Goal: Transaction & Acquisition: Purchase product/service

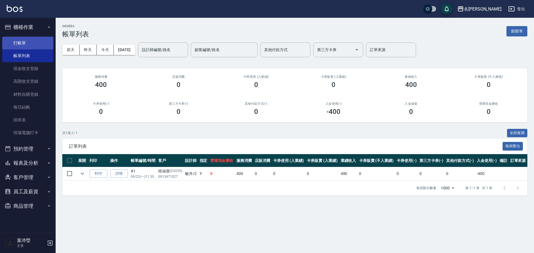
click at [28, 45] on link "打帳單" at bounding box center [27, 43] width 51 height 13
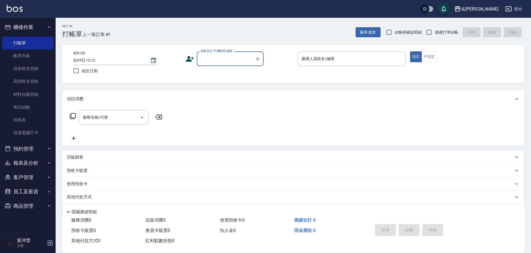
click at [218, 61] on input "顧客姓名/手機號碼/編號" at bounding box center [225, 59] width 53 height 10
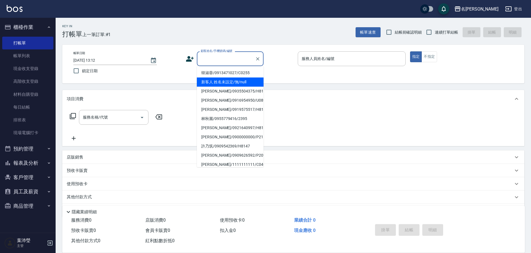
click at [240, 82] on li "新客人 姓名未設定/無/null" at bounding box center [230, 82] width 67 height 9
type input "新客人 姓名未設定/無/null"
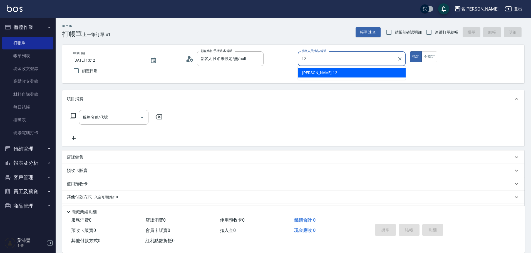
click at [356, 73] on div "[PERSON_NAME] -12" at bounding box center [352, 72] width 108 height 9
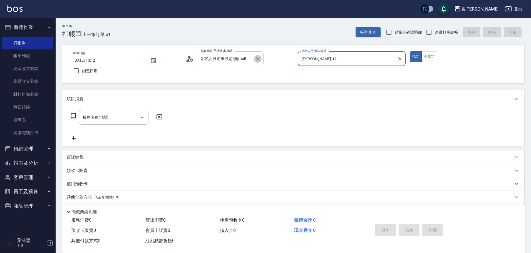
click at [255, 59] on icon "Clear" at bounding box center [258, 59] width 6 height 6
type input "[PERSON_NAME]-12"
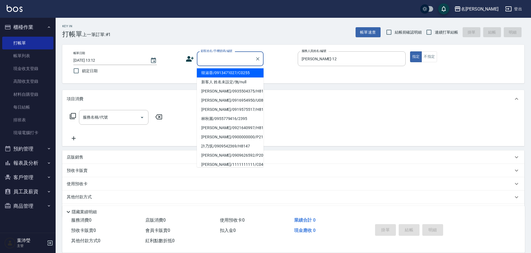
click at [252, 58] on input "顧客姓名/手機號碼/編號" at bounding box center [225, 59] width 53 height 10
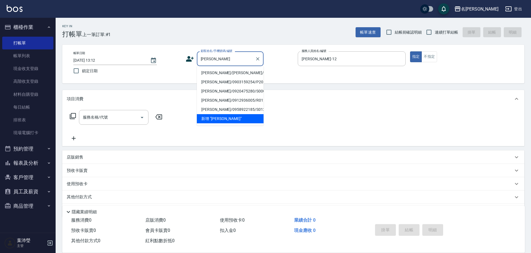
click at [242, 72] on li "[PERSON_NAME]/[PERSON_NAME]/X091" at bounding box center [230, 72] width 67 height 9
type input "[PERSON_NAME]/[PERSON_NAME]/X091"
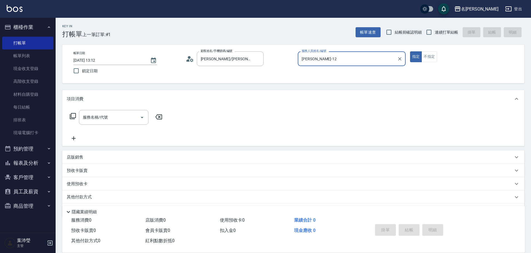
type input "菁菁-7"
click at [402, 56] on button "Clear" at bounding box center [400, 59] width 8 height 8
click at [379, 59] on input "服務人員姓名/編號" at bounding box center [351, 59] width 103 height 10
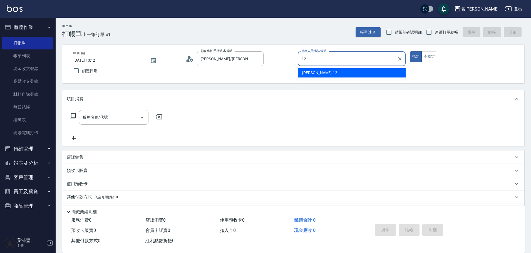
click at [368, 74] on div "[PERSON_NAME] -12" at bounding box center [352, 72] width 108 height 9
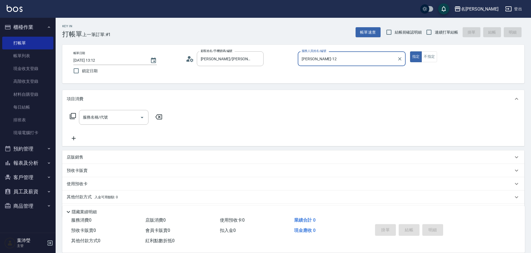
type input "[PERSON_NAME]-12"
click at [69, 118] on div "服務名稱/代號 服務名稱/代號" at bounding box center [116, 117] width 99 height 15
click at [71, 115] on icon at bounding box center [73, 116] width 6 height 6
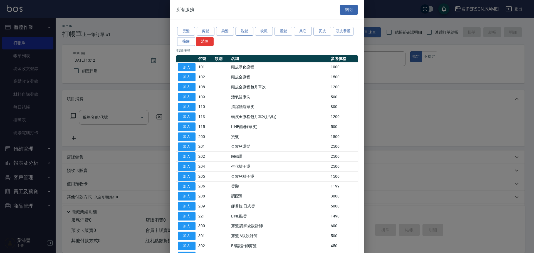
drag, startPoint x: 250, startPoint y: 33, endPoint x: 247, endPoint y: 31, distance: 3.2
click at [248, 31] on button "洗髮" at bounding box center [245, 31] width 18 height 9
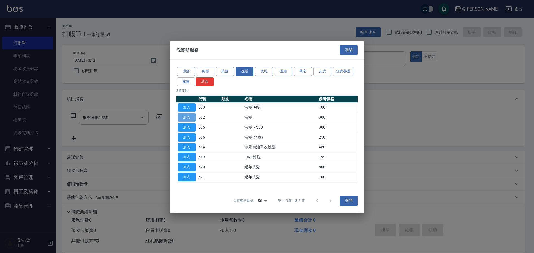
click at [188, 118] on button "加入" at bounding box center [187, 117] width 18 height 9
type input "洗髮(502)"
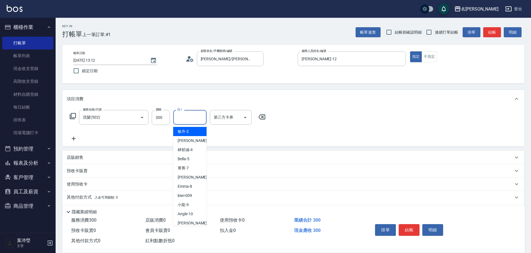
click at [197, 118] on input "洗-1" at bounding box center [190, 118] width 28 height 10
click at [189, 130] on span "[PERSON_NAME] -19" at bounding box center [195, 132] width 35 height 6
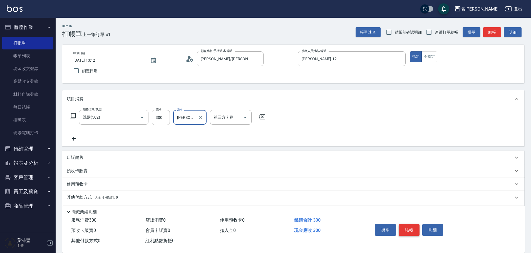
type input "[PERSON_NAME]-19"
click at [414, 225] on button "結帳" at bounding box center [409, 230] width 21 height 12
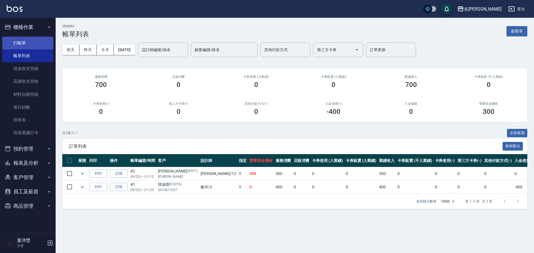
click at [17, 39] on link "打帳單" at bounding box center [27, 43] width 51 height 13
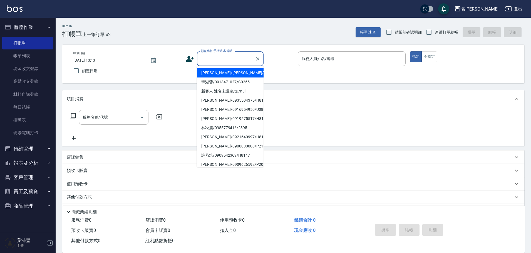
click at [224, 57] on input "顧客姓名/手機號碼/編號" at bounding box center [225, 59] width 53 height 10
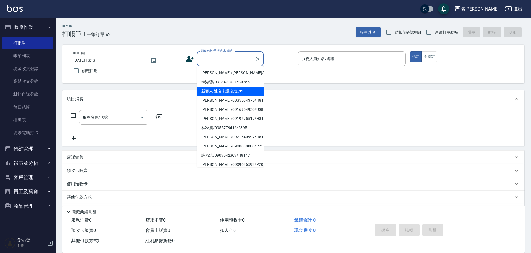
click at [225, 89] on li "新客人 姓名未設定/無/null" at bounding box center [230, 91] width 67 height 9
type input "新客人 姓名未設定/無/null"
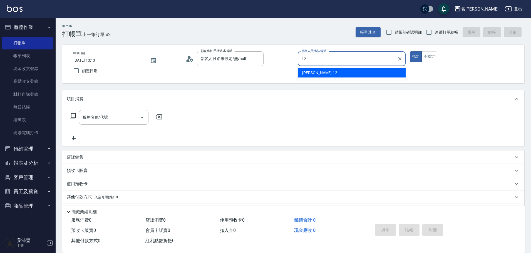
click at [365, 73] on div "[PERSON_NAME] -12" at bounding box center [352, 72] width 108 height 9
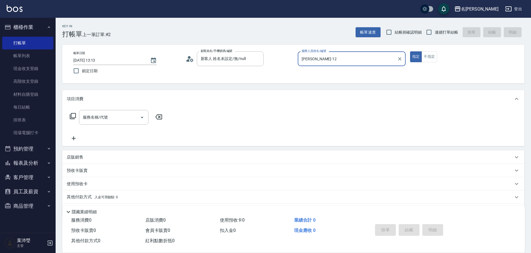
type input "[PERSON_NAME]-12"
click at [73, 117] on icon at bounding box center [73, 116] width 7 height 7
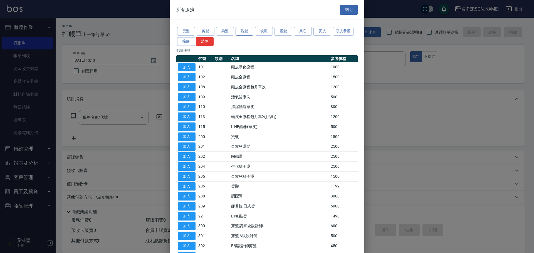
click at [247, 31] on button "洗髮" at bounding box center [245, 31] width 18 height 9
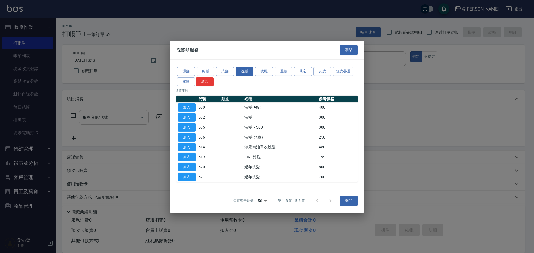
click at [186, 116] on button "加入" at bounding box center [187, 117] width 18 height 9
type input "洗髮(502)"
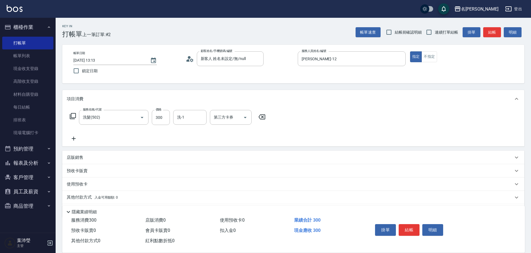
click at [74, 115] on icon at bounding box center [73, 116] width 7 height 7
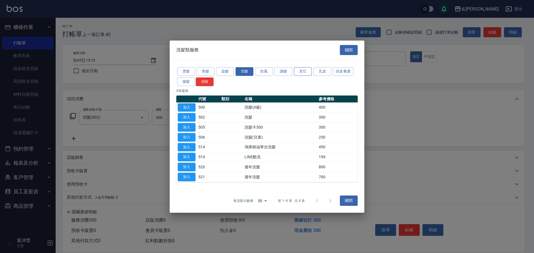
click at [304, 73] on button "其它" at bounding box center [303, 71] width 18 height 9
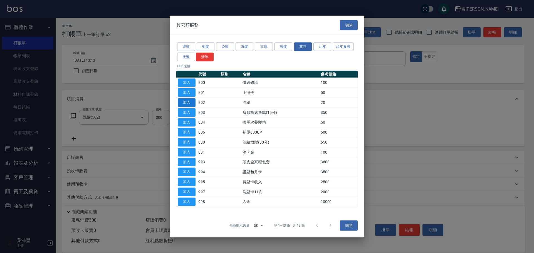
click at [188, 102] on button "加入" at bounding box center [187, 102] width 18 height 9
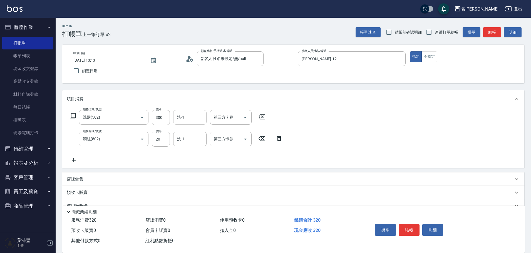
click at [188, 120] on input "洗-1" at bounding box center [190, 118] width 28 height 10
type input "[PERSON_NAME]-19"
click at [180, 135] on div "洗-1 洗-1" at bounding box center [189, 139] width 33 height 15
click at [185, 155] on span "[PERSON_NAME] -19" at bounding box center [195, 153] width 35 height 6
type input "[PERSON_NAME]-19"
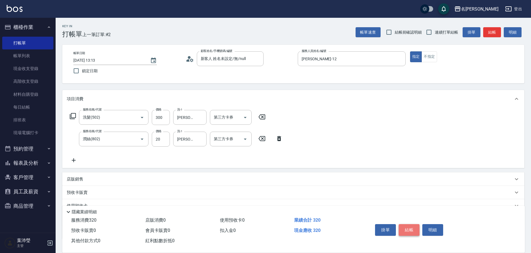
click at [406, 230] on button "結帳" at bounding box center [409, 230] width 21 height 12
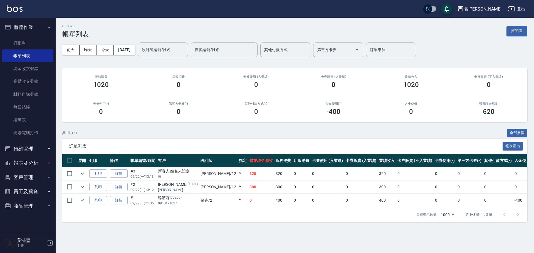
click at [519, 31] on button "新開單" at bounding box center [517, 31] width 21 height 10
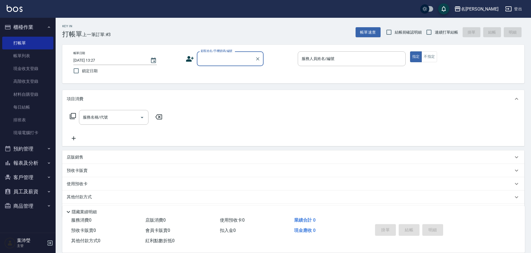
drag, startPoint x: 221, startPoint y: 58, endPoint x: 216, endPoint y: 59, distance: 5.4
click at [220, 58] on input "顧客姓名/手機號碼/編號" at bounding box center [225, 59] width 53 height 10
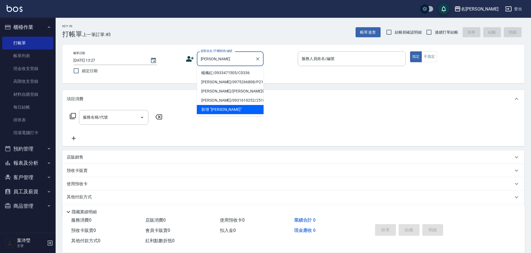
click at [229, 75] on li "楊佩紅/0933471505/C0336" at bounding box center [230, 72] width 67 height 9
type input "楊佩紅/0933471505/C0336"
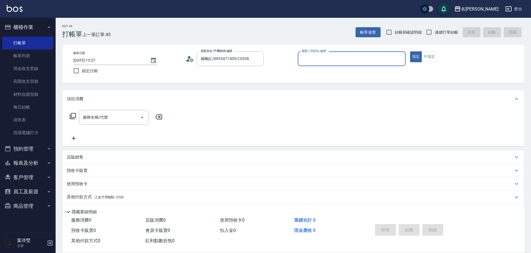
type input "敏卉-2"
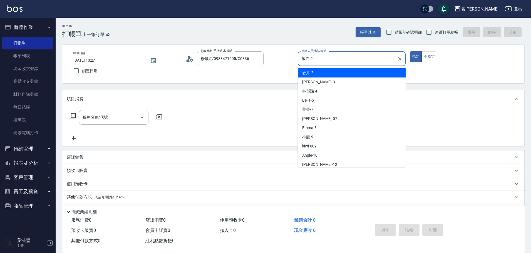
click at [330, 59] on input "敏卉-2" at bounding box center [347, 59] width 95 height 10
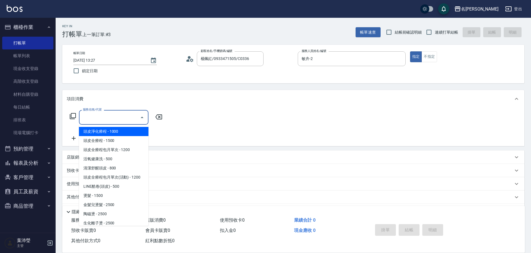
click at [118, 115] on input "服務名稱/代號" at bounding box center [110, 118] width 56 height 10
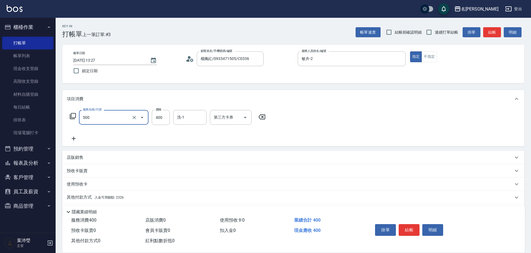
type input "洗髮(A級)(500)"
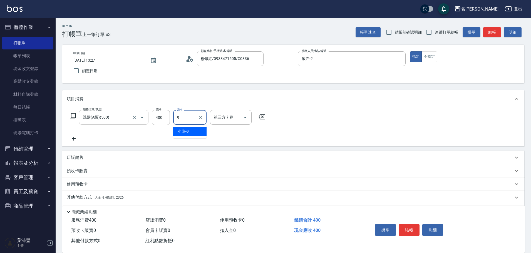
type input "小龍-9"
click at [189, 55] on icon at bounding box center [190, 59] width 8 height 8
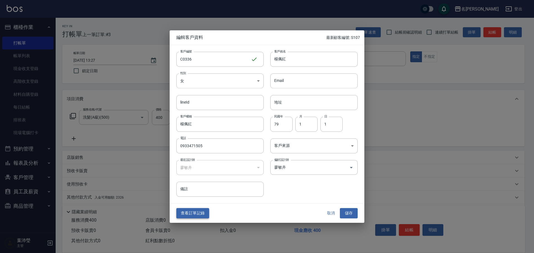
click at [201, 213] on button "查看訂單記錄" at bounding box center [192, 214] width 33 height 10
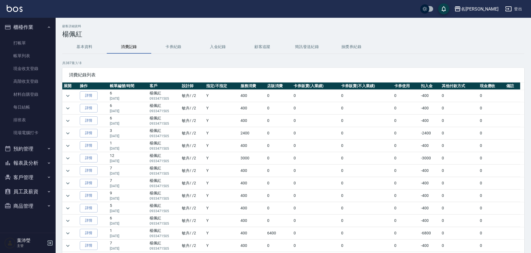
click at [34, 24] on button "櫃檯作業" at bounding box center [27, 27] width 51 height 14
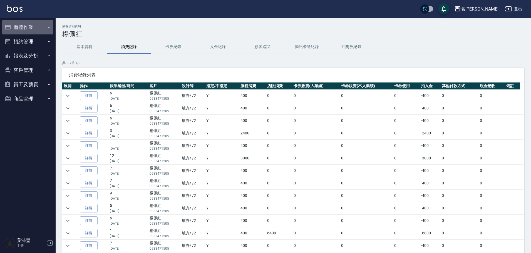
click at [34, 30] on button "櫃檯作業" at bounding box center [27, 27] width 51 height 14
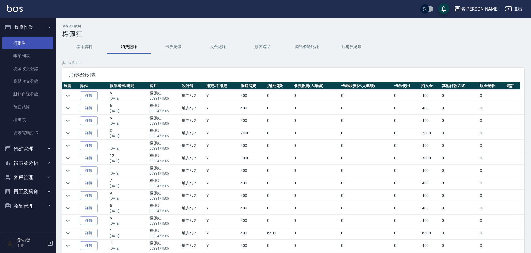
click at [33, 45] on link "打帳單" at bounding box center [27, 43] width 51 height 13
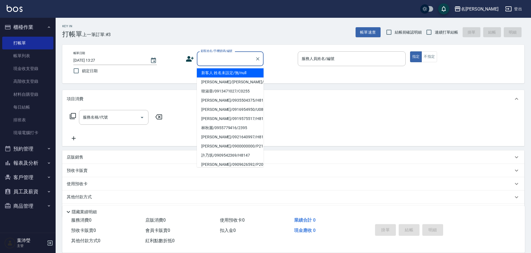
click at [207, 63] on input "顧客姓名/手機號碼/編號" at bounding box center [225, 59] width 53 height 10
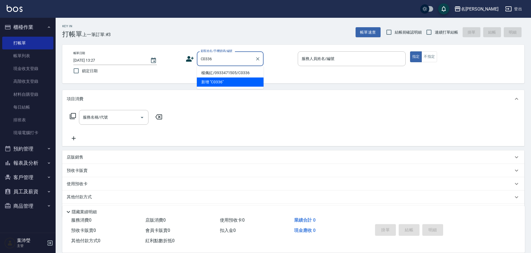
click at [209, 71] on li "楊佩紅/0933471505/C0336" at bounding box center [230, 72] width 67 height 9
type input "楊佩紅/0933471505/C0336"
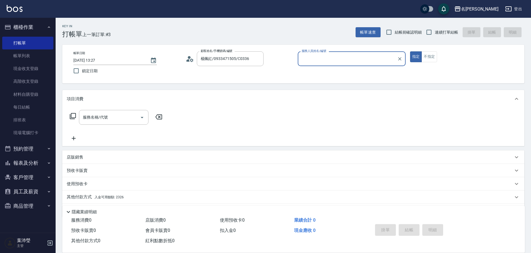
type input "敏卉-2"
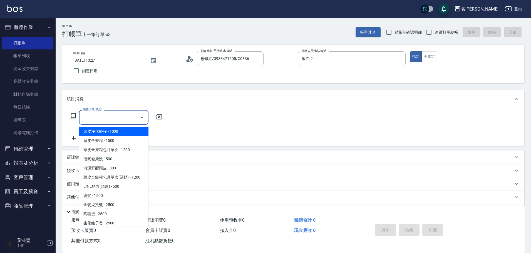
click at [99, 121] on input "服務名稱/代號" at bounding box center [110, 118] width 56 height 10
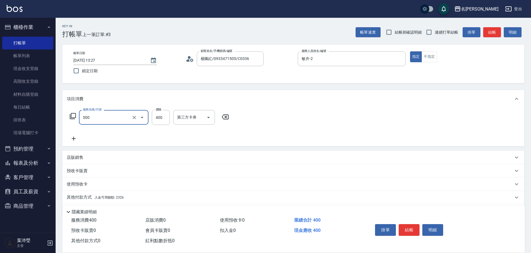
type input "洗髮(A級)(500)"
type input "小龍-9"
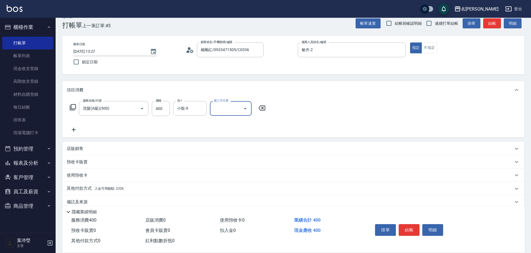
scroll to position [18, 0]
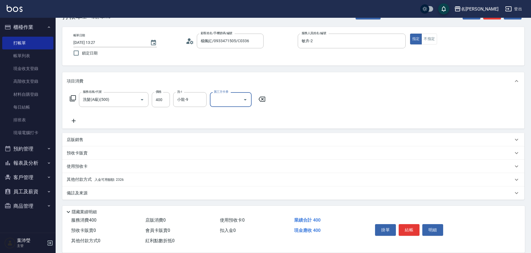
click at [92, 176] on div "其他付款方式 入金可用餘額: 2326" at bounding box center [293, 179] width 462 height 13
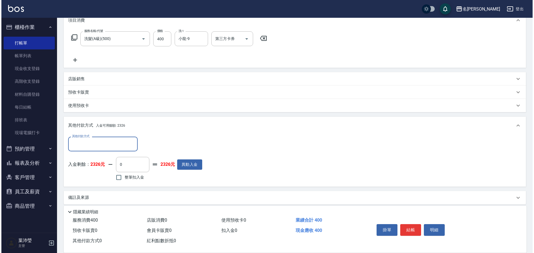
scroll to position [79, 0]
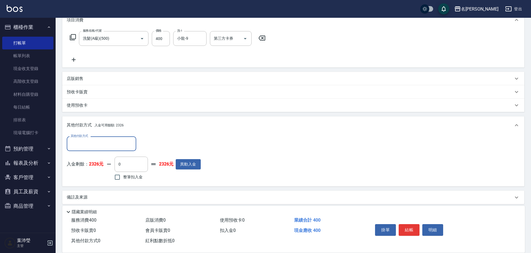
click at [138, 176] on span "整筆扣入金" at bounding box center [132, 177] width 19 height 6
click at [123, 176] on input "整筆扣入金" at bounding box center [118, 178] width 12 height 12
checkbox input "true"
type input "400"
click at [429, 226] on button "明細" at bounding box center [433, 230] width 21 height 12
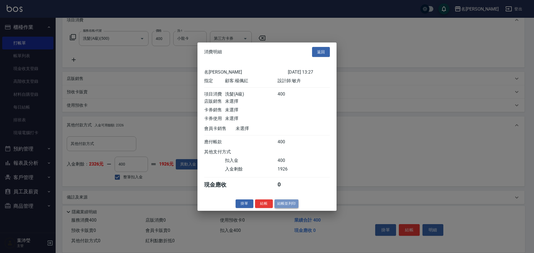
click at [296, 208] on button "結帳並列印" at bounding box center [287, 204] width 24 height 9
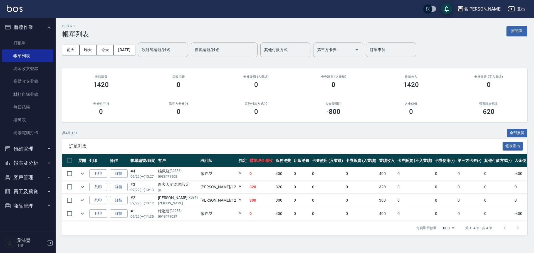
drag, startPoint x: 530, startPoint y: 185, endPoint x: 527, endPoint y: 187, distance: 3.2
click at [527, 187] on div "ORDERS 帳單列表 新開單 [DATE] [DATE] [DATE] [DATE] 設計師編號/姓名 設計師編號/姓名 顧客編號/姓名 顧客編號/姓名 其…" at bounding box center [295, 130] width 478 height 225
click at [36, 40] on link "打帳單" at bounding box center [27, 43] width 51 height 13
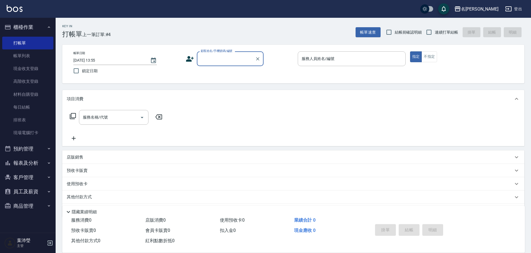
click at [221, 60] on input "顧客姓名/手機號碼/編號" at bounding box center [225, 59] width 53 height 10
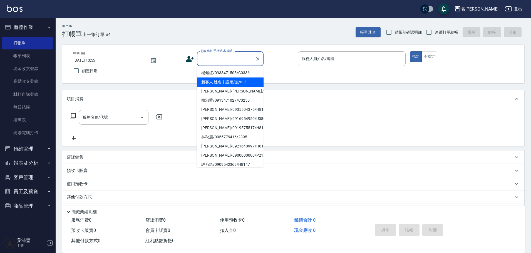
drag, startPoint x: 235, startPoint y: 82, endPoint x: 243, endPoint y: 80, distance: 8.1
click at [236, 82] on li "新客人 姓名未設定/無/null" at bounding box center [230, 82] width 67 height 9
type input "新客人 姓名未設定/無/null"
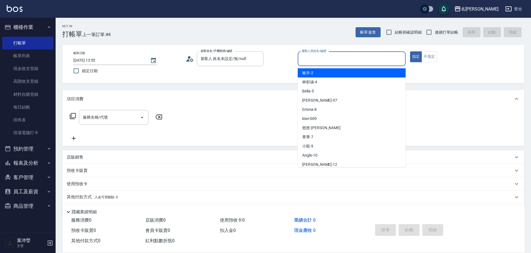
drag, startPoint x: 318, startPoint y: 59, endPoint x: 319, endPoint y: 69, distance: 9.8
click at [317, 59] on input "服務人員姓名/編號" at bounding box center [351, 59] width 103 height 10
click at [319, 74] on div "敏卉 -2" at bounding box center [352, 72] width 108 height 9
type input "敏卉-2"
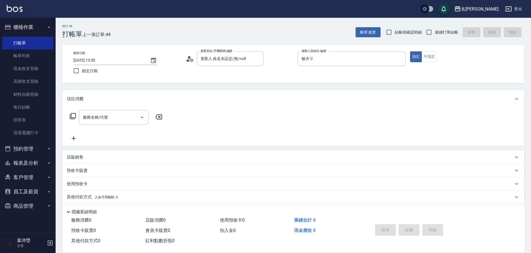
click at [73, 112] on div "服務名稱/代號 服務名稱/代號" at bounding box center [116, 117] width 99 height 15
click at [71, 116] on icon at bounding box center [73, 116] width 7 height 7
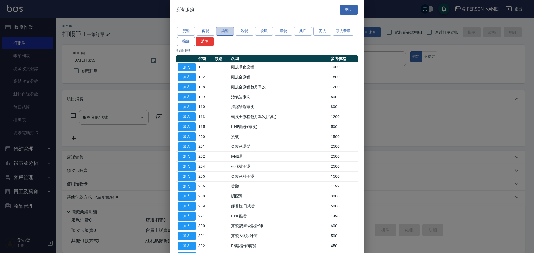
click at [223, 32] on button "染髮" at bounding box center [225, 31] width 18 height 9
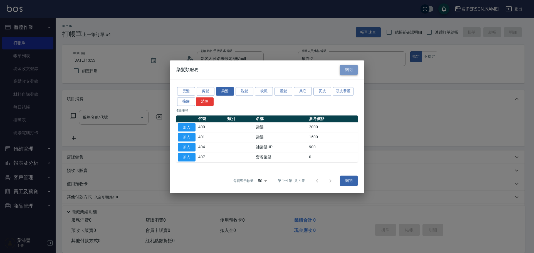
click at [346, 71] on button "關閉" at bounding box center [349, 70] width 18 height 10
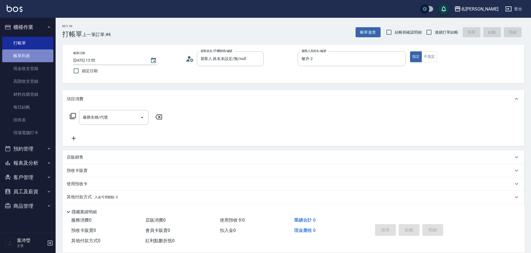
click at [45, 54] on link "帳單列表" at bounding box center [27, 56] width 51 height 13
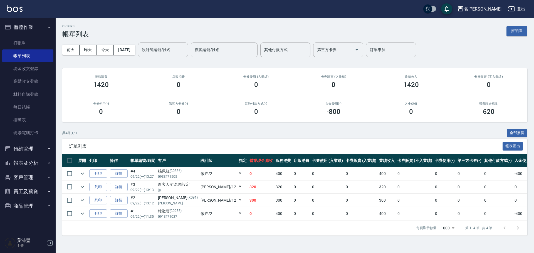
click at [311, 171] on td "0" at bounding box center [328, 173] width 34 height 13
